Goal: Information Seeking & Learning: Learn about a topic

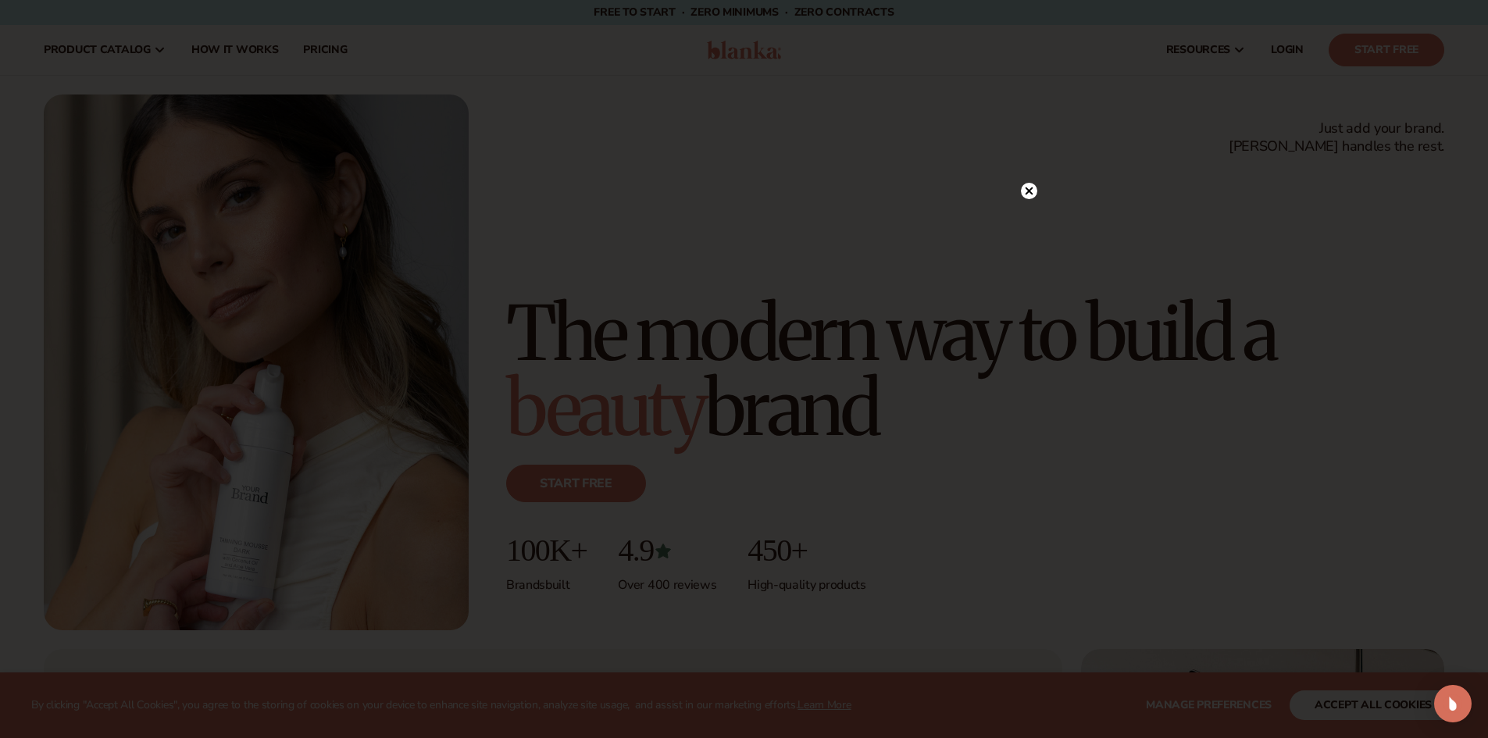
click at [1025, 191] on circle at bounding box center [1029, 191] width 16 height 16
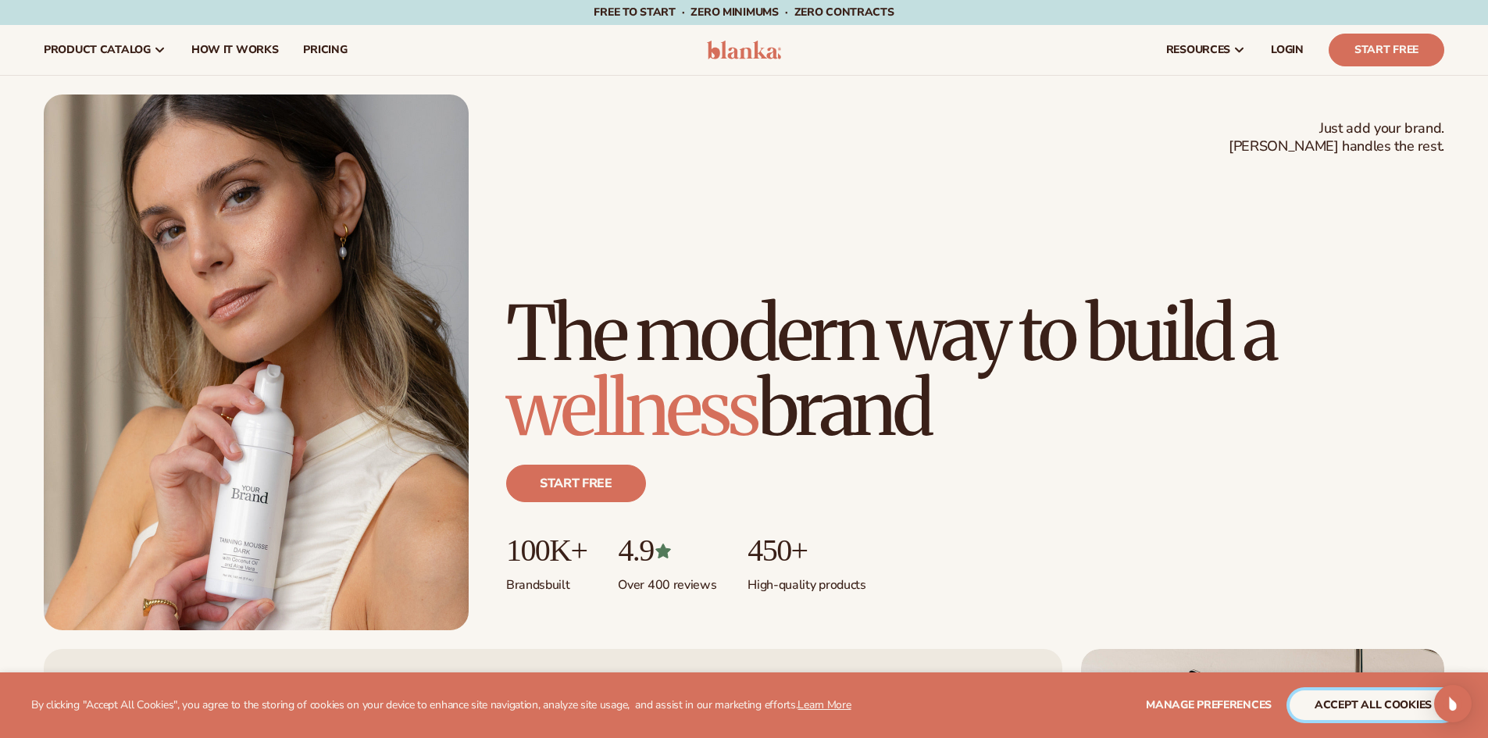
click at [1403, 707] on button "accept all cookies" at bounding box center [1372, 705] width 167 height 30
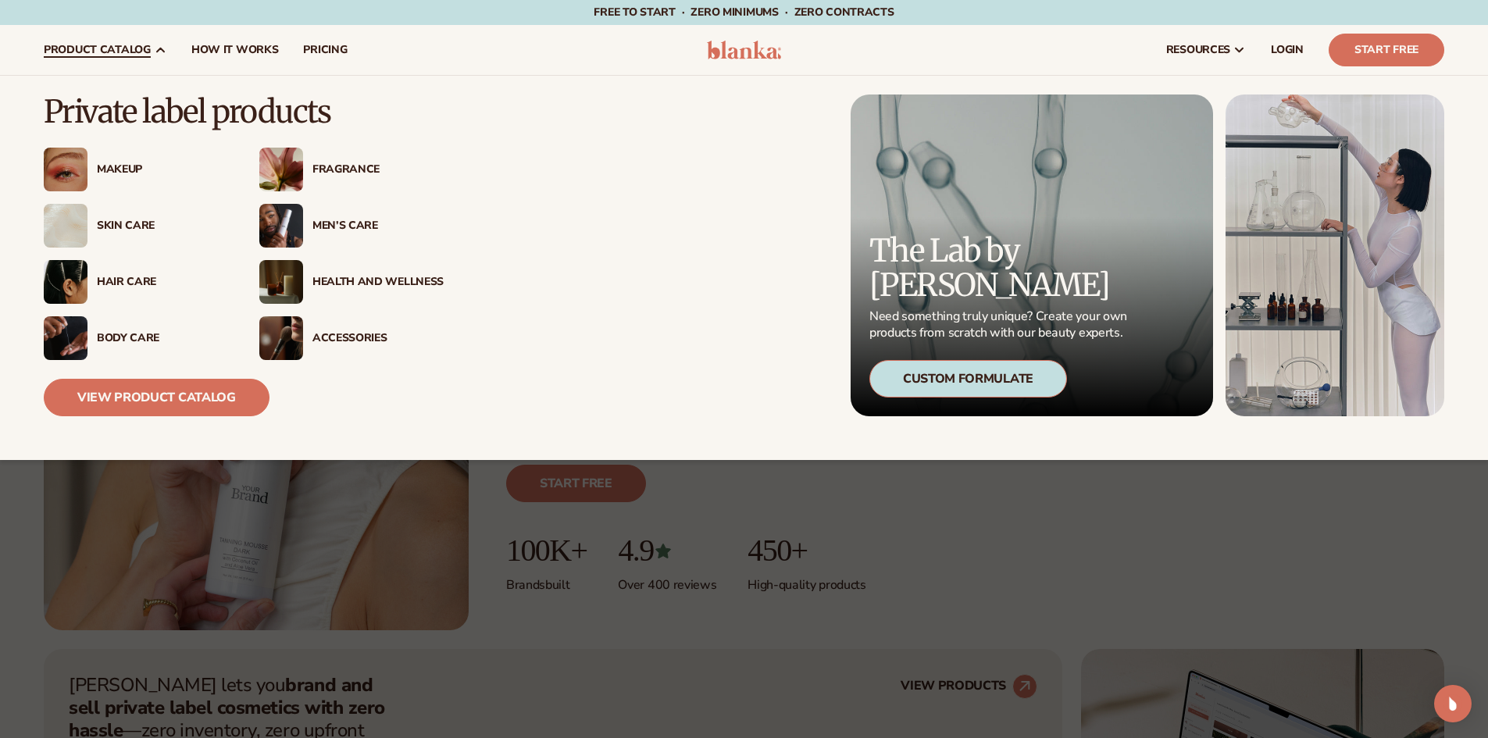
click at [123, 227] on div "Skin Care" at bounding box center [162, 225] width 131 height 13
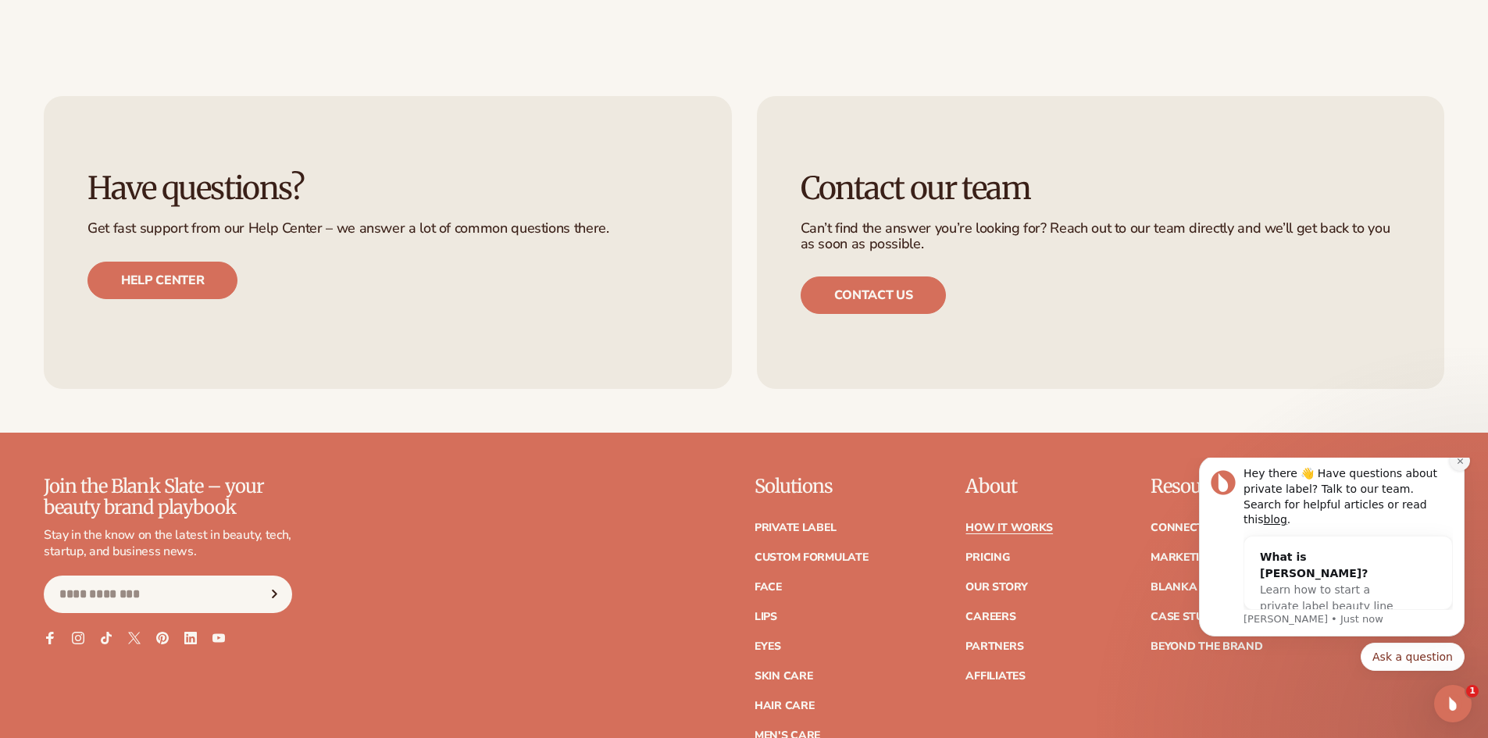
click at [1456, 465] on icon "Dismiss notification" at bounding box center [1460, 461] width 9 height 9
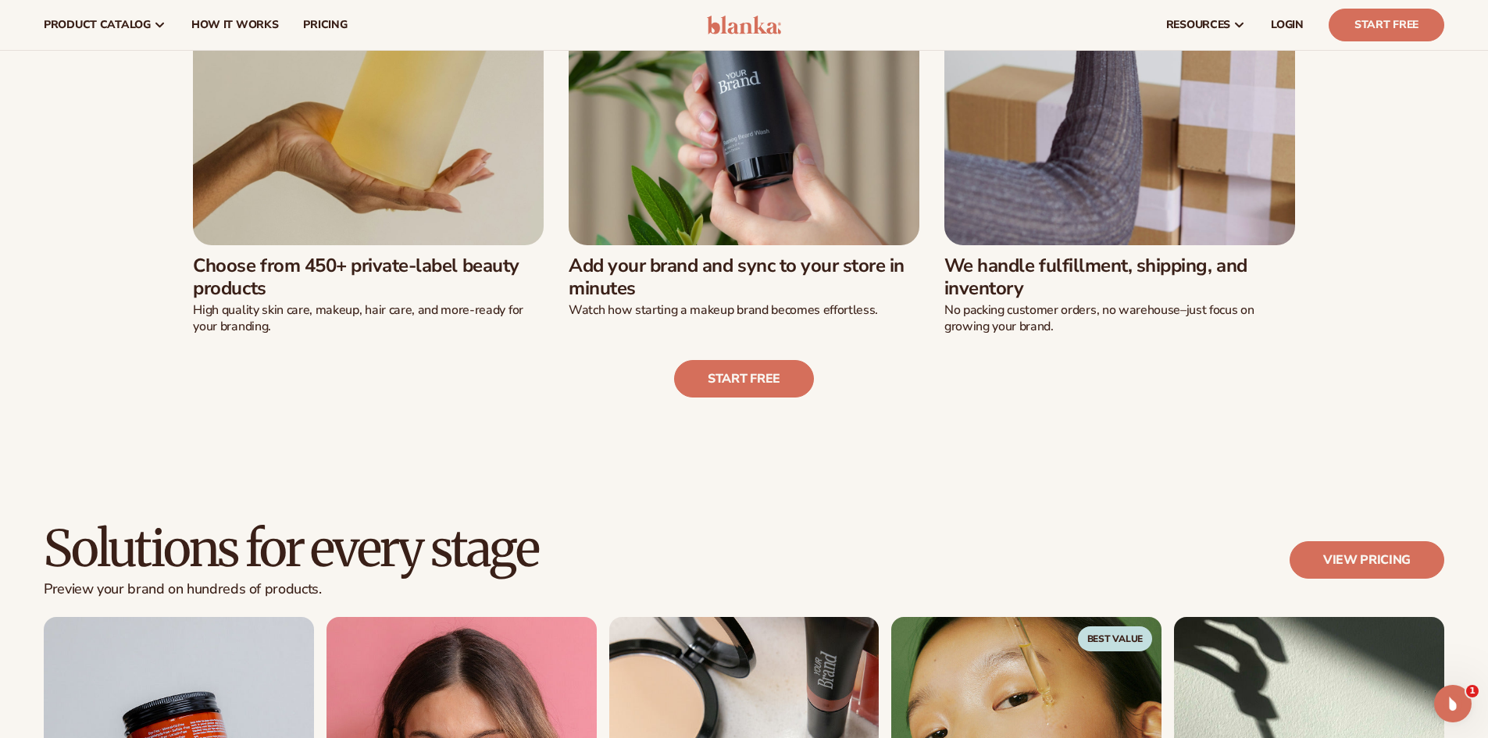
scroll to position [625, 0]
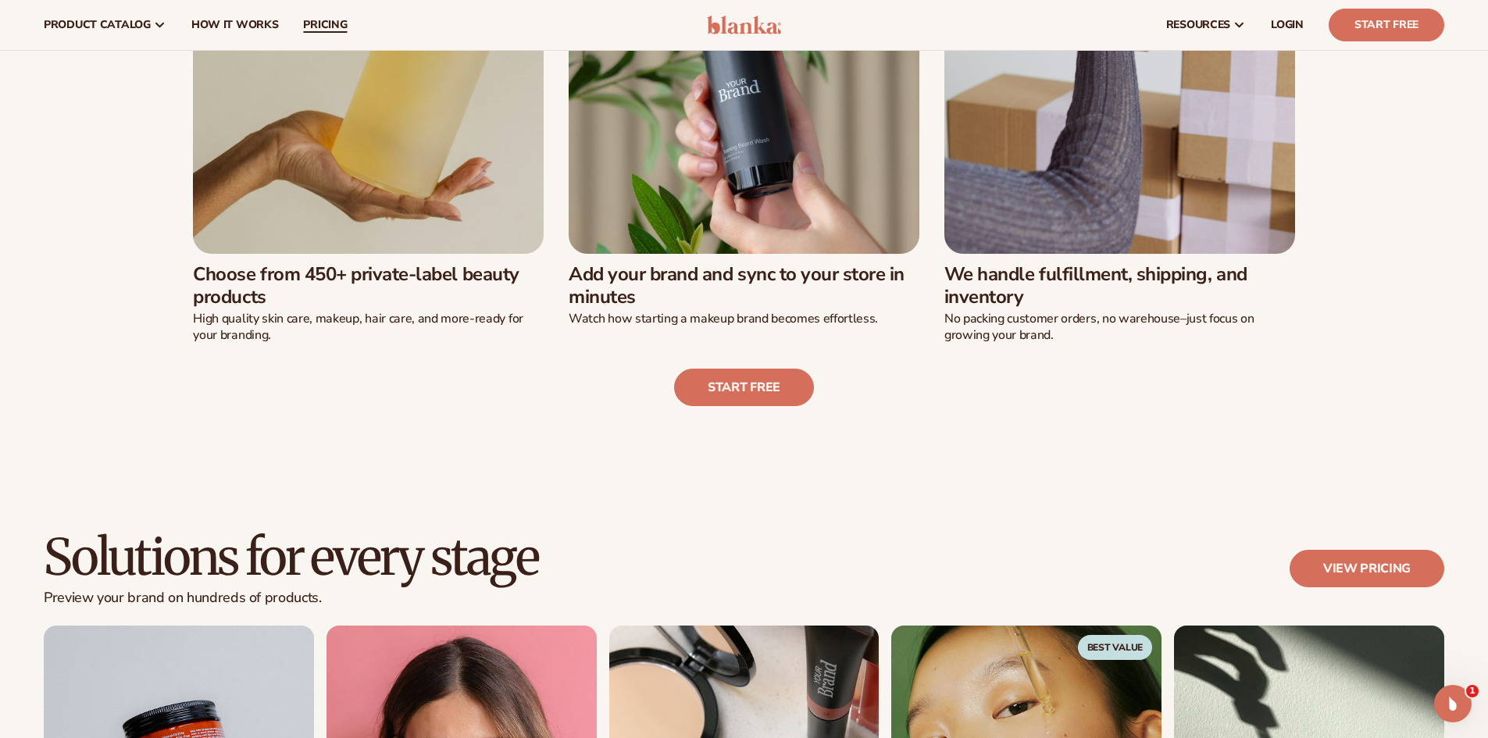
click at [327, 19] on span "pricing" at bounding box center [325, 25] width 44 height 12
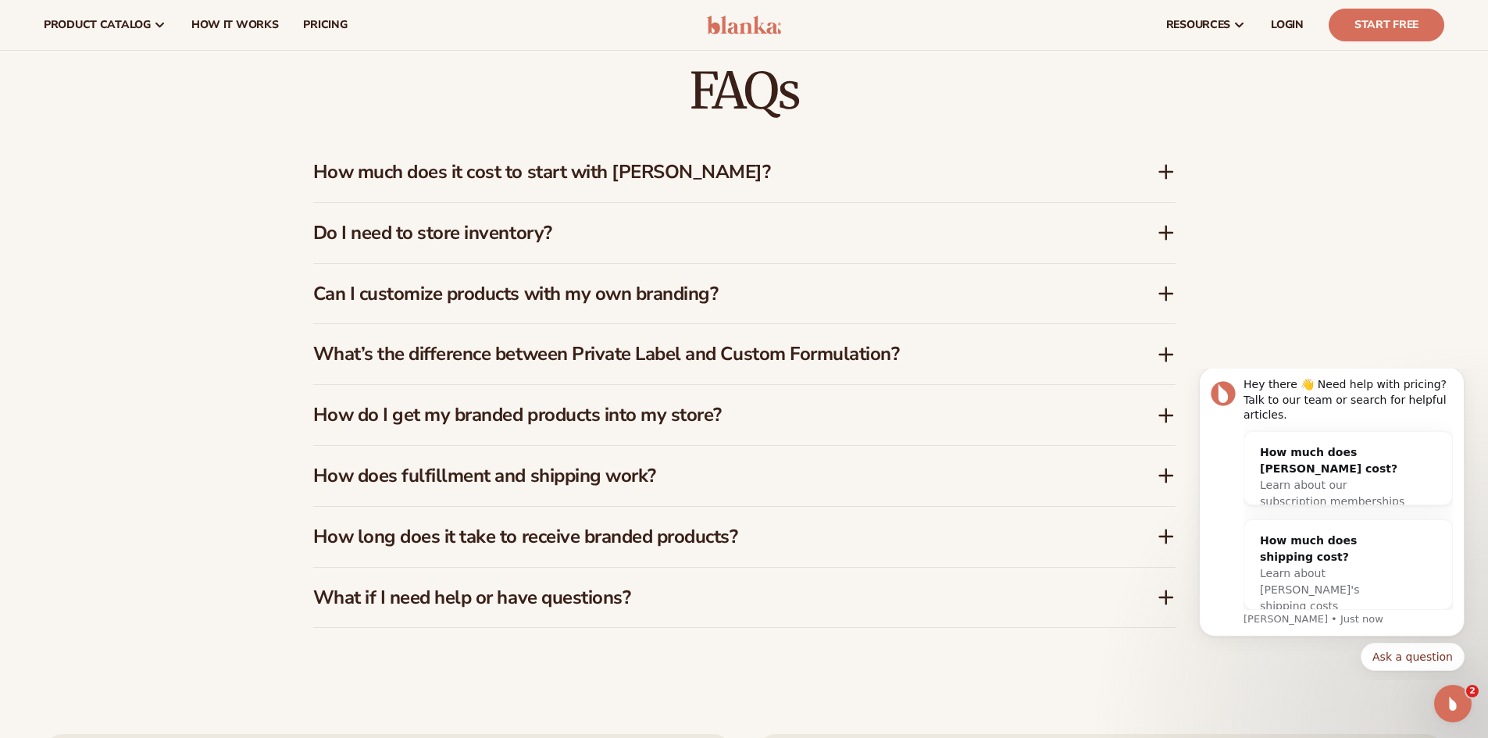
click at [1162, 479] on icon at bounding box center [1166, 475] width 19 height 19
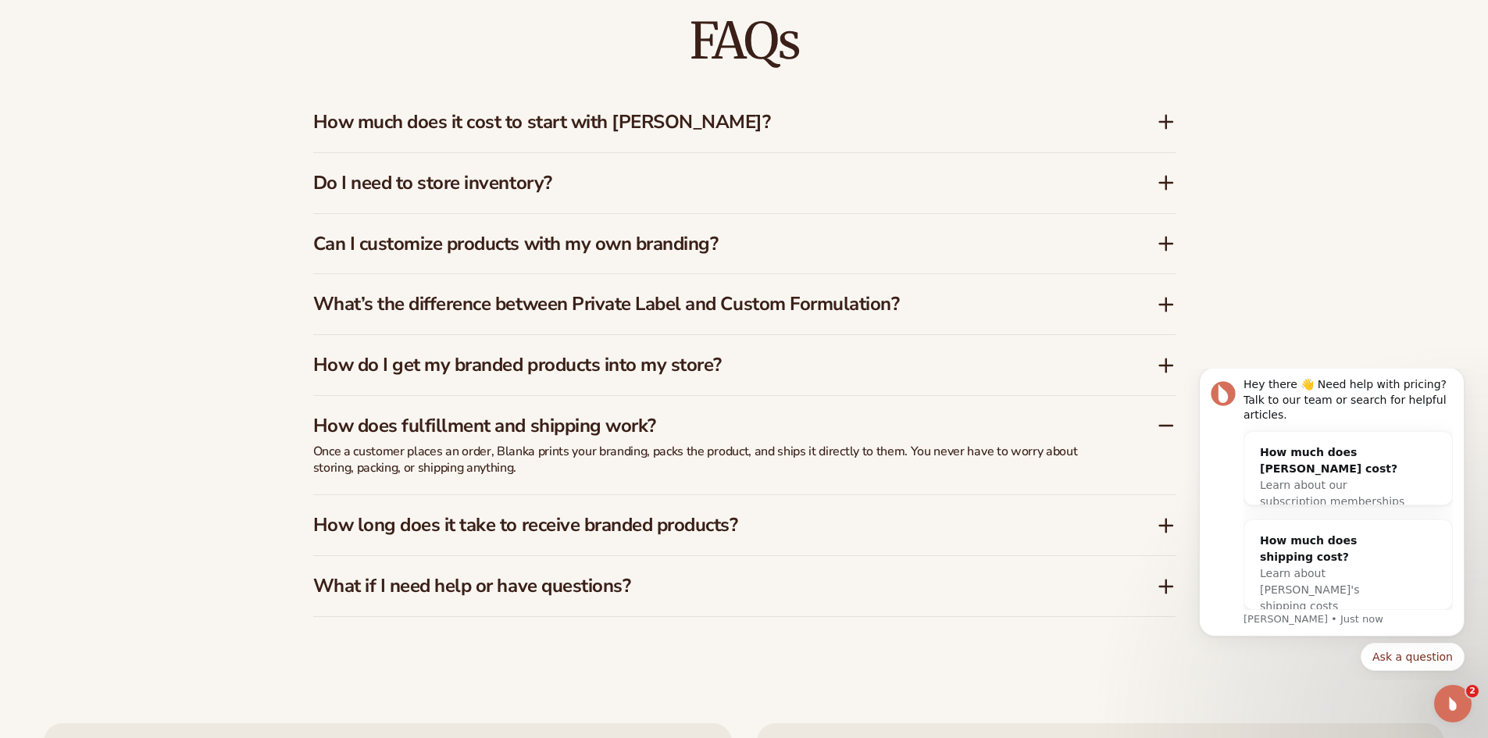
scroll to position [2577, 0]
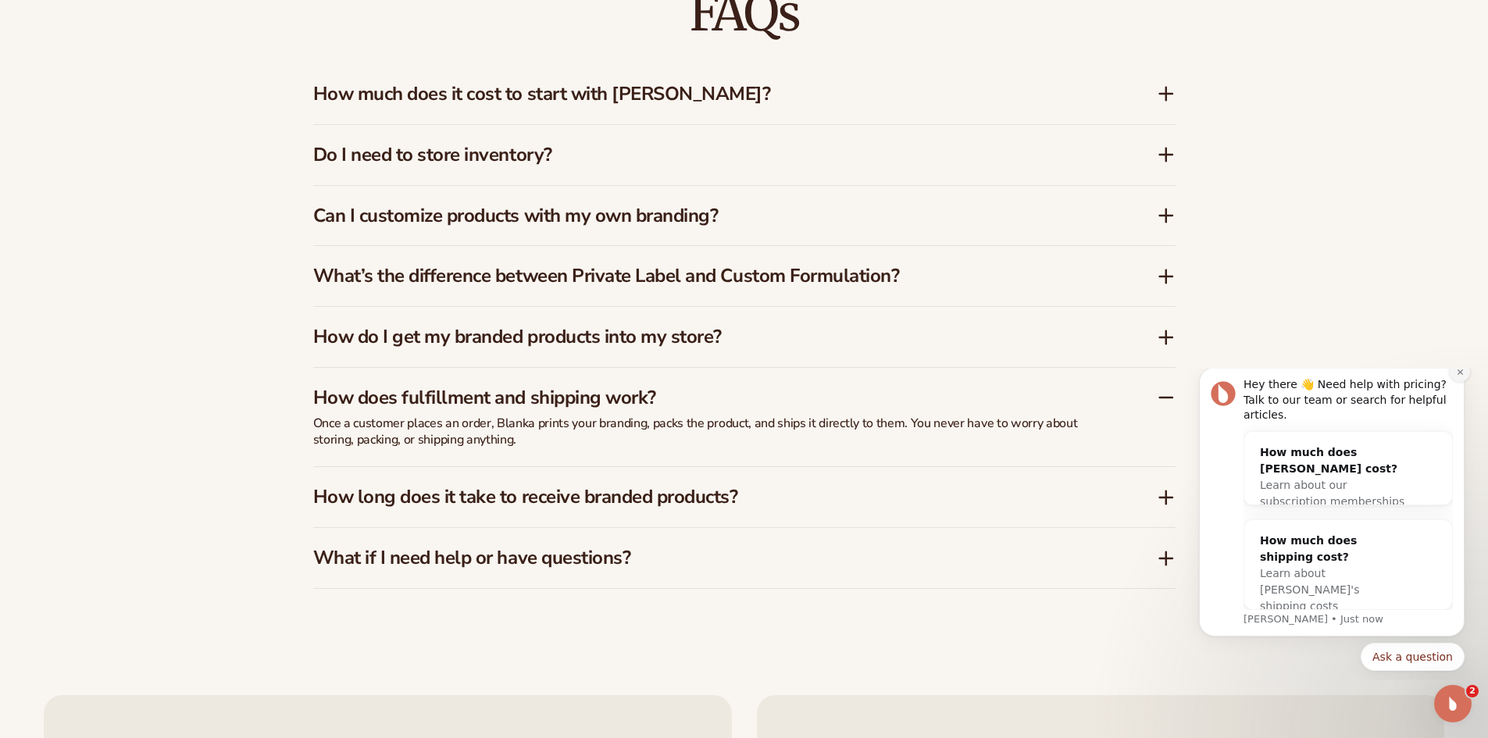
click at [1458, 374] on icon "Dismiss notification" at bounding box center [1458, 371] width 5 height 5
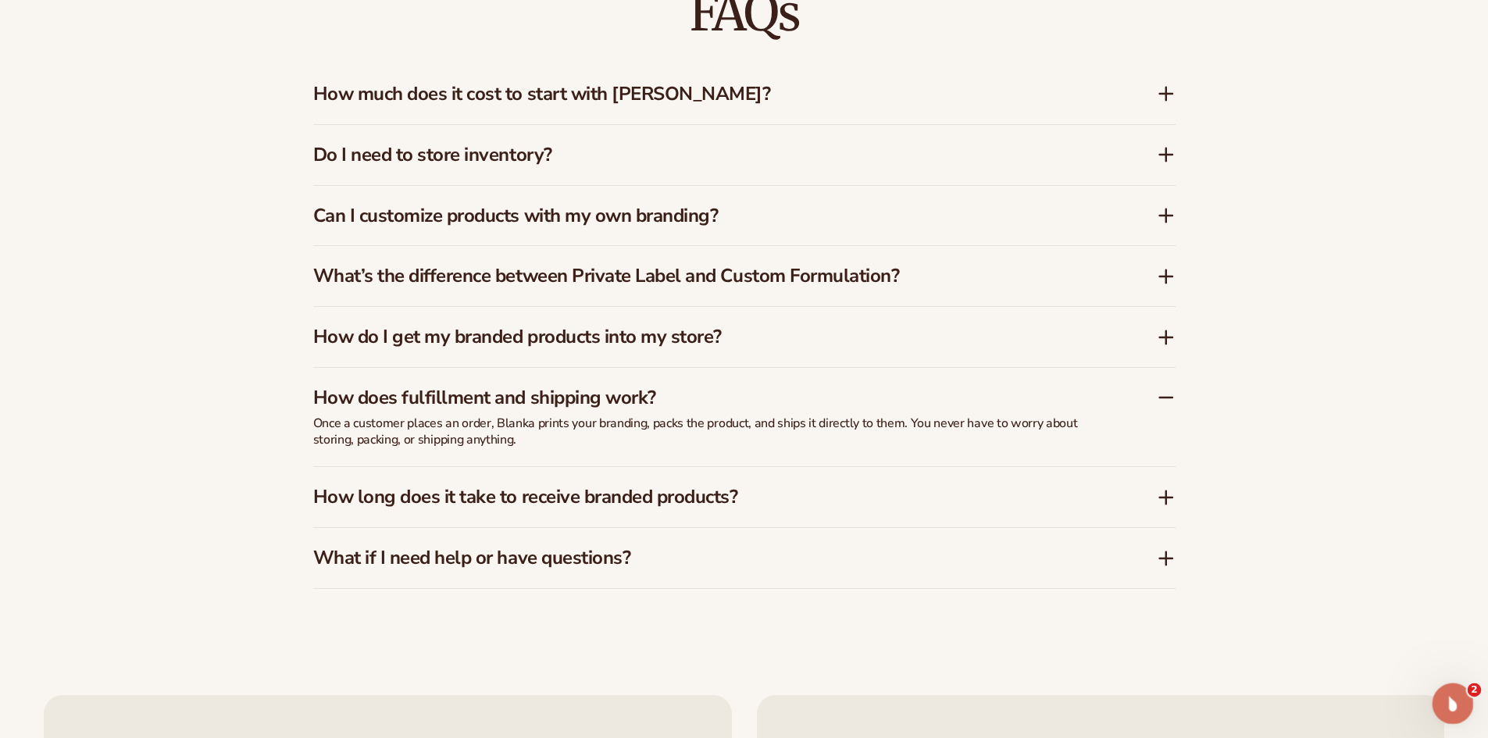
click at [1454, 697] on icon "Open Intercom Messenger" at bounding box center [1451, 702] width 26 height 26
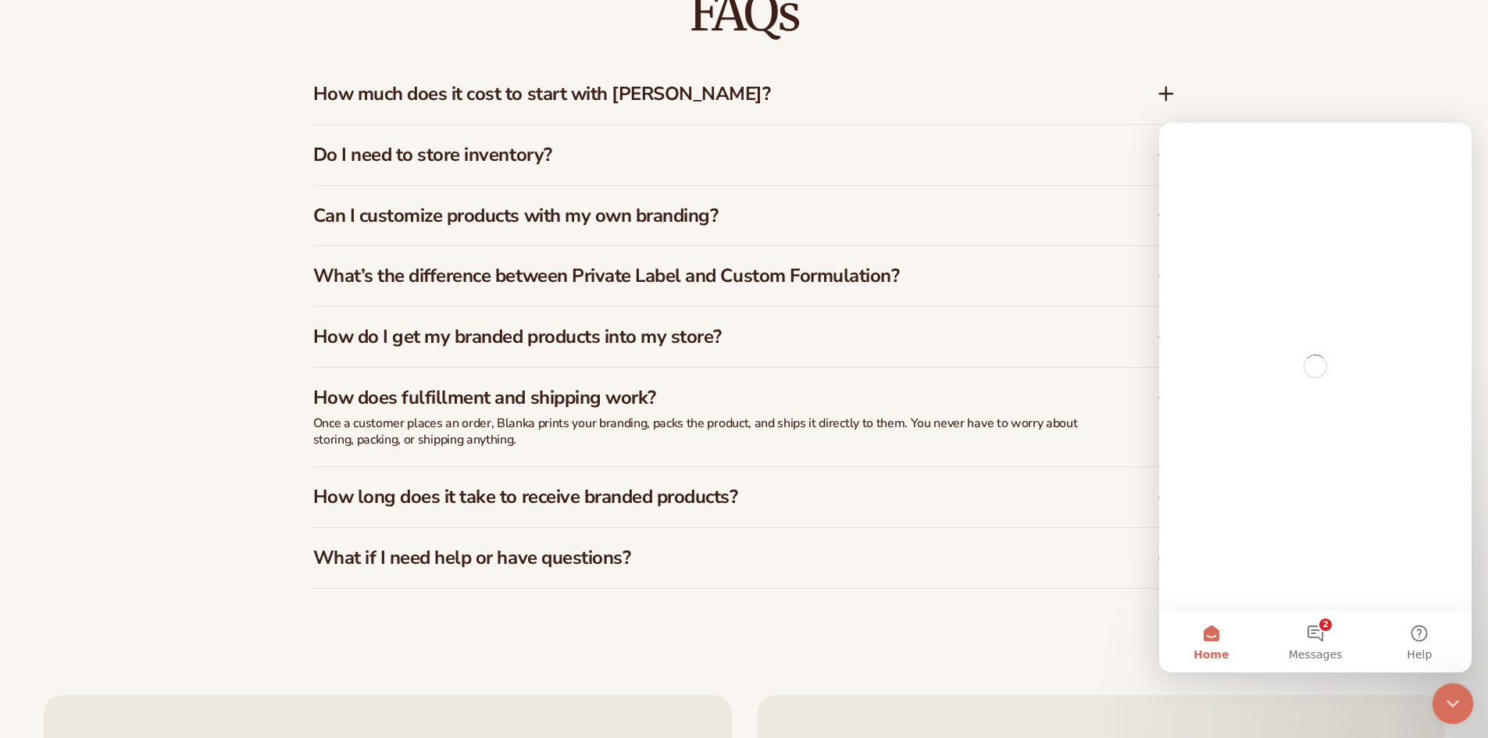
scroll to position [0, 0]
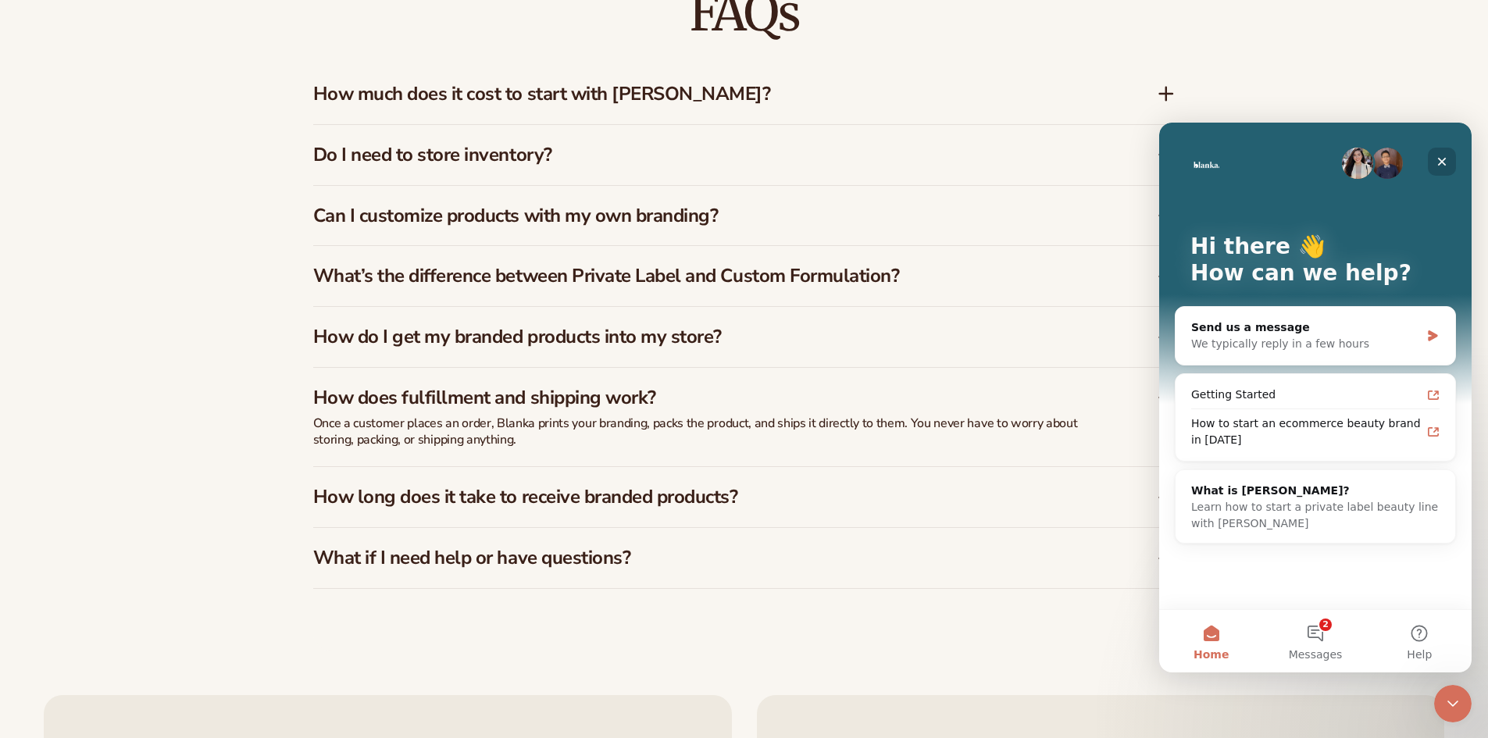
click at [1442, 154] on div "Close" at bounding box center [1441, 162] width 28 height 28
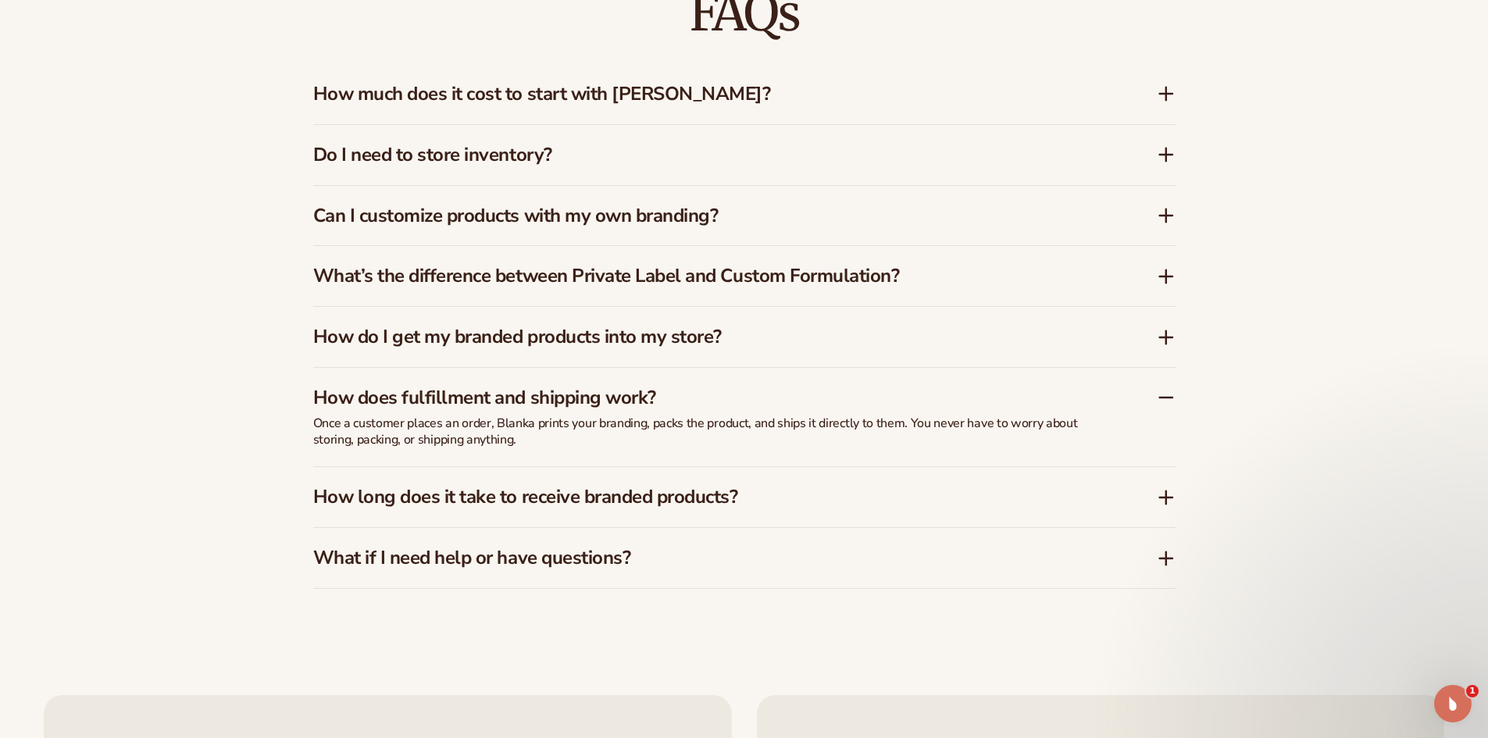
click at [433, 417] on p "Once a customer places an order, Blanka prints your branding, packs the product…" at bounding box center [703, 431] width 781 height 33
click at [1157, 401] on icon at bounding box center [1166, 397] width 19 height 19
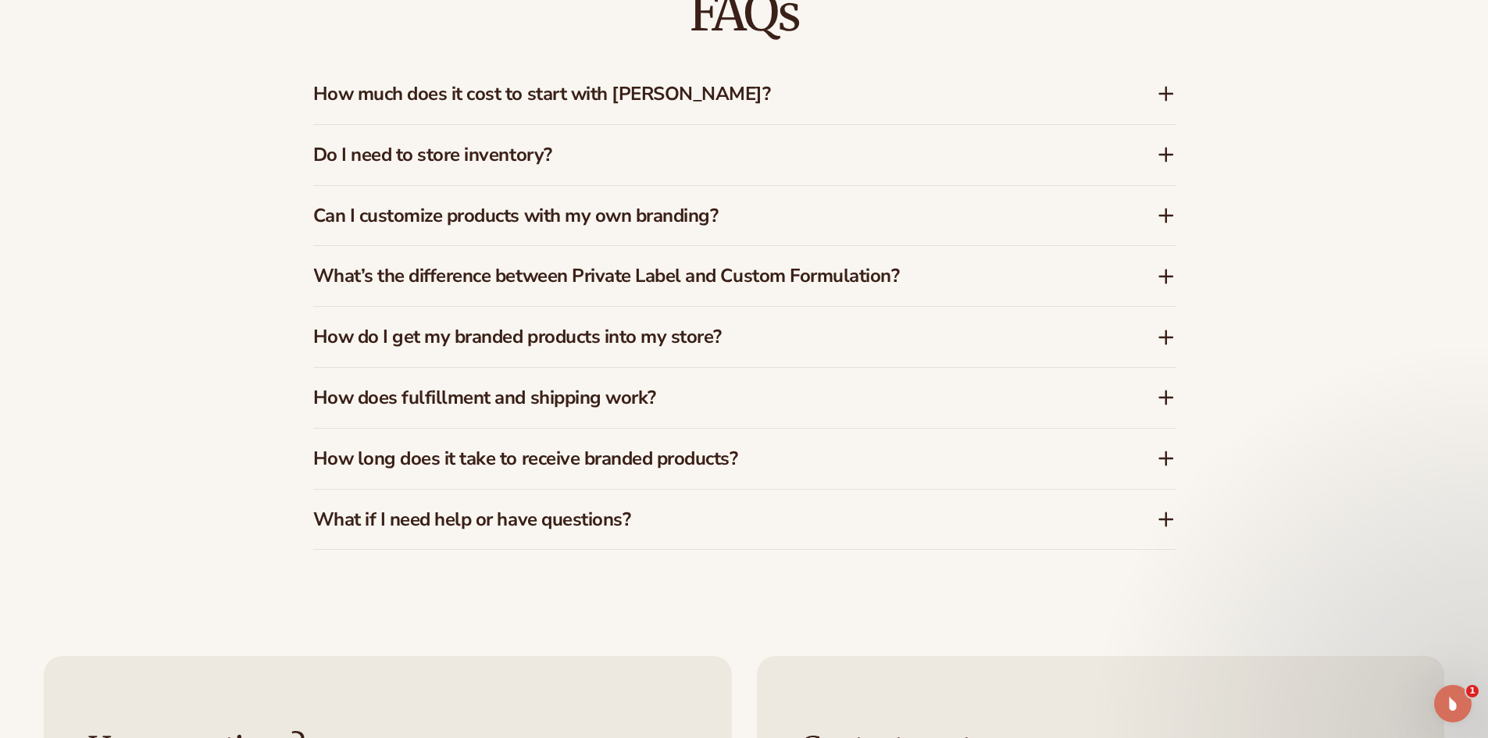
click at [1163, 399] on icon at bounding box center [1166, 397] width 19 height 19
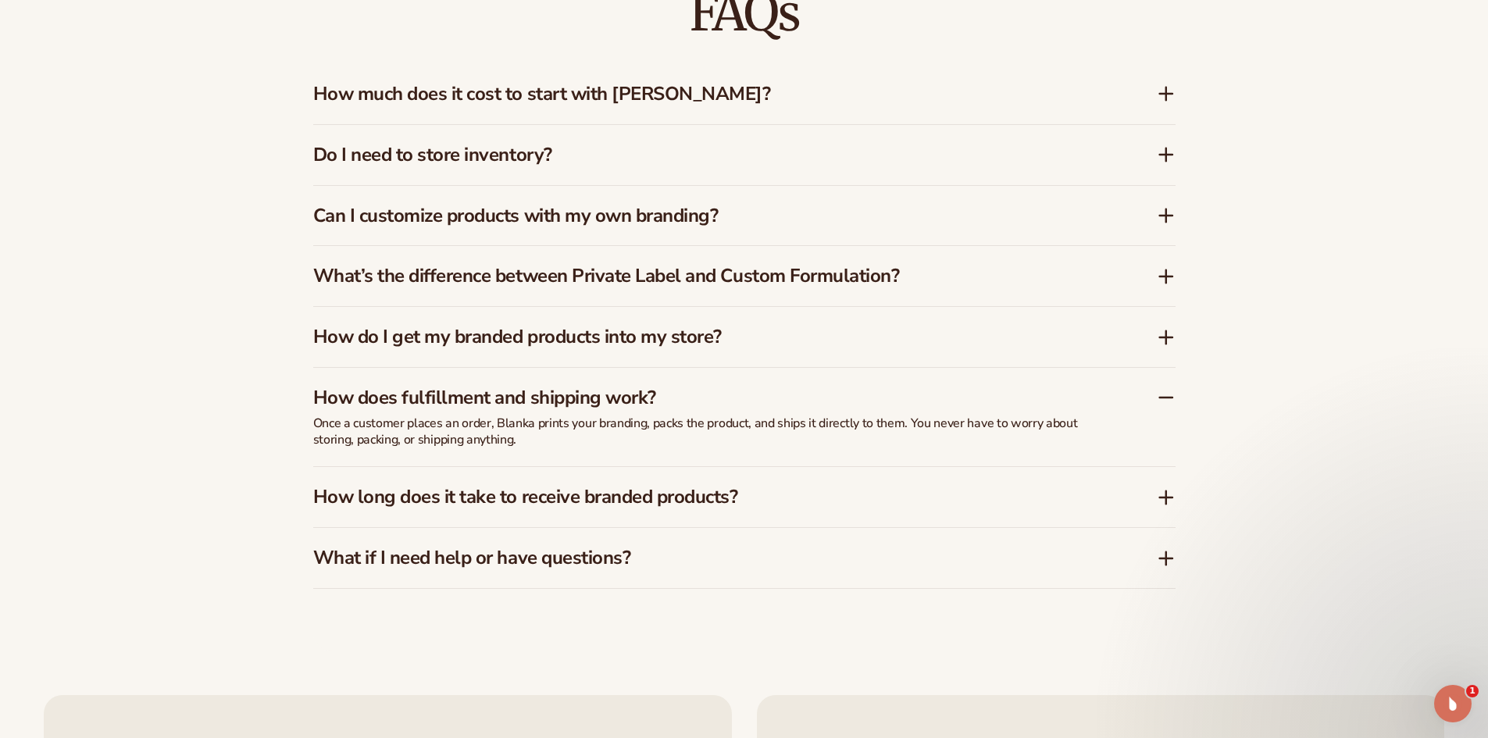
click at [526, 394] on h3 "How does fulfillment and shipping work?" at bounding box center [711, 398] width 797 height 23
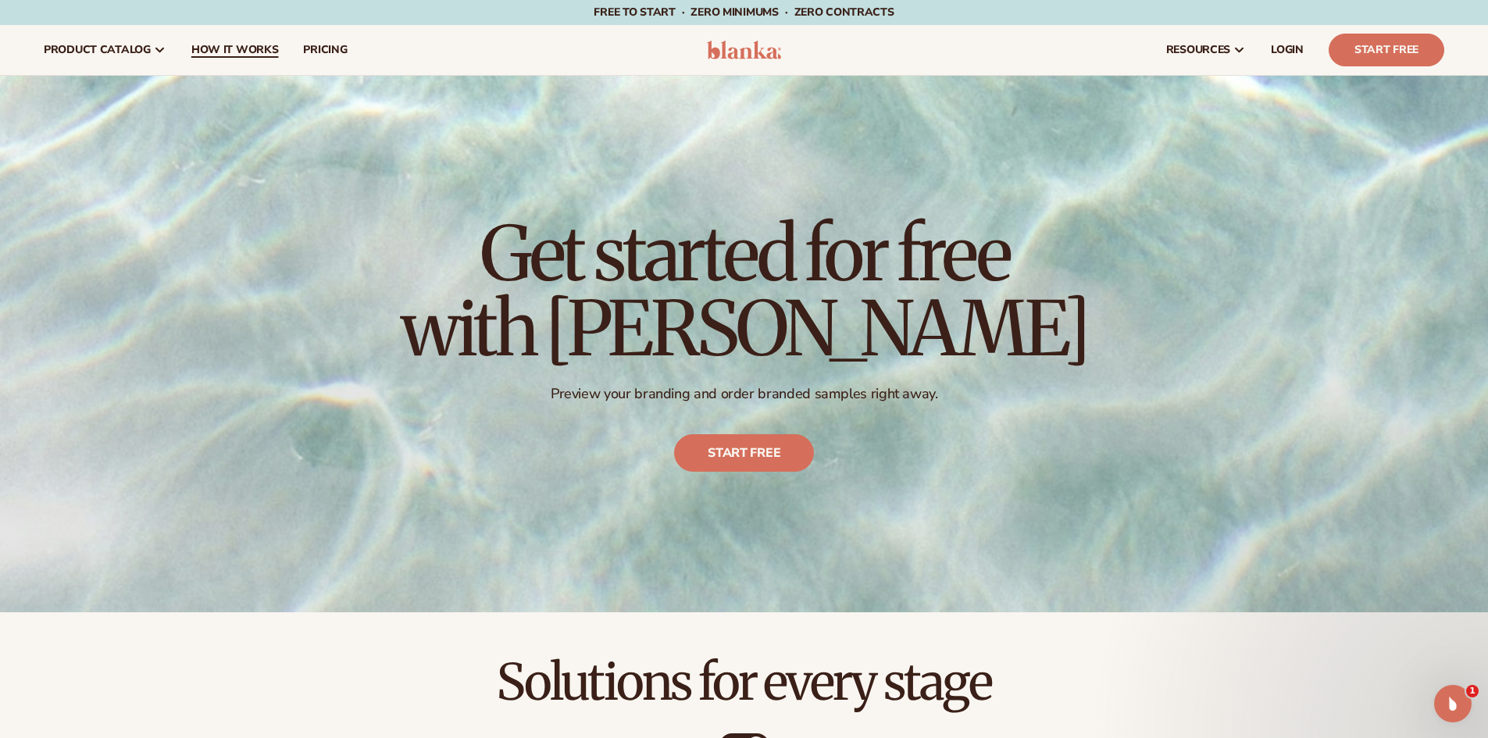
click at [261, 47] on span "How It Works" at bounding box center [234, 50] width 87 height 12
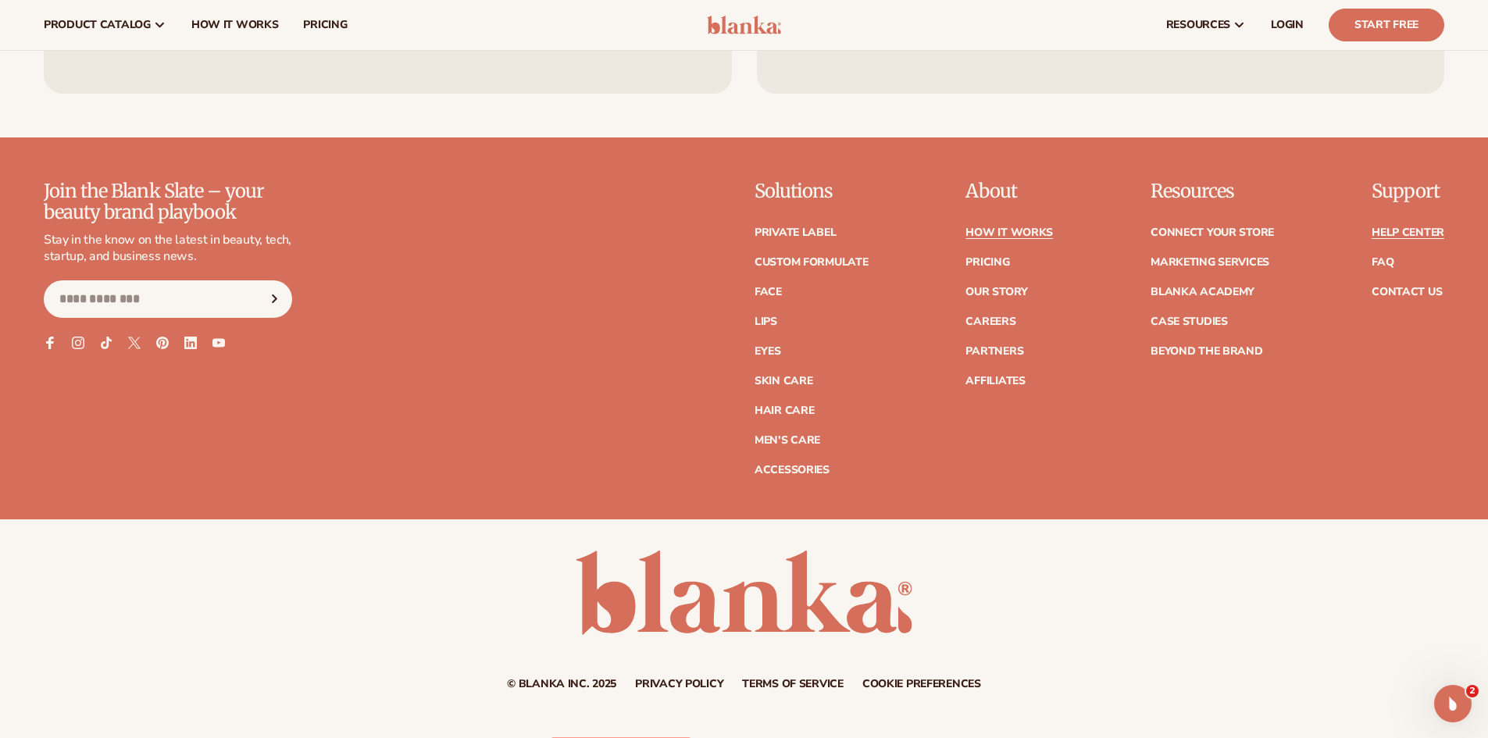
click at [1411, 231] on link "Help Center" at bounding box center [1407, 232] width 73 height 11
